Goal: Transaction & Acquisition: Subscribe to service/newsletter

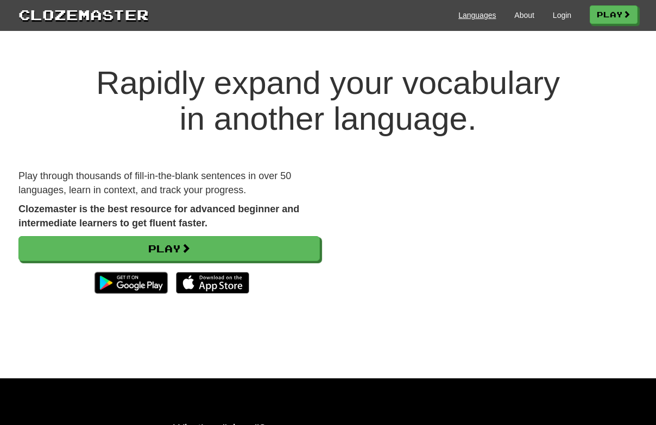
click at [468, 14] on link "Languages" at bounding box center [476, 15] width 37 height 11
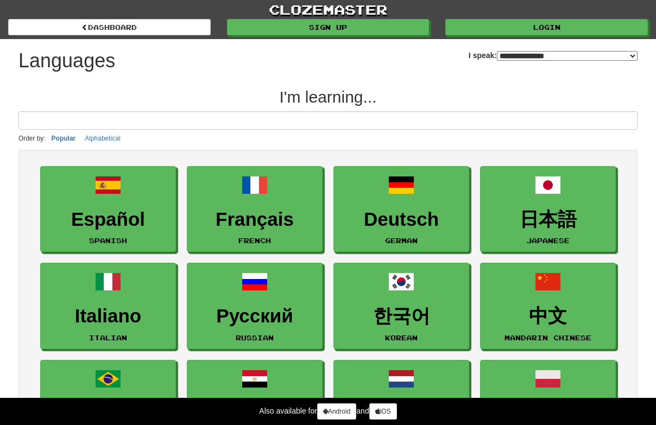
select select "*******"
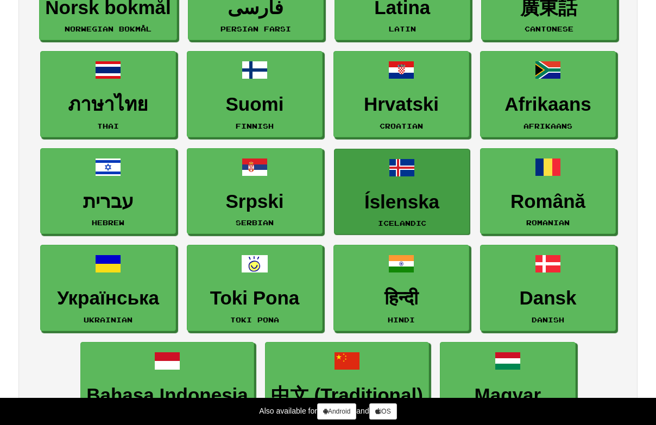
scroll to position [606, 0]
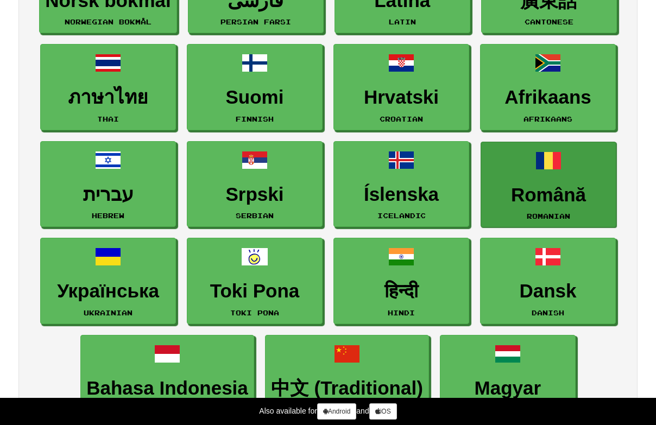
click at [557, 193] on h3 "Română" at bounding box center [548, 195] width 124 height 21
